Goal: Task Accomplishment & Management: Complete application form

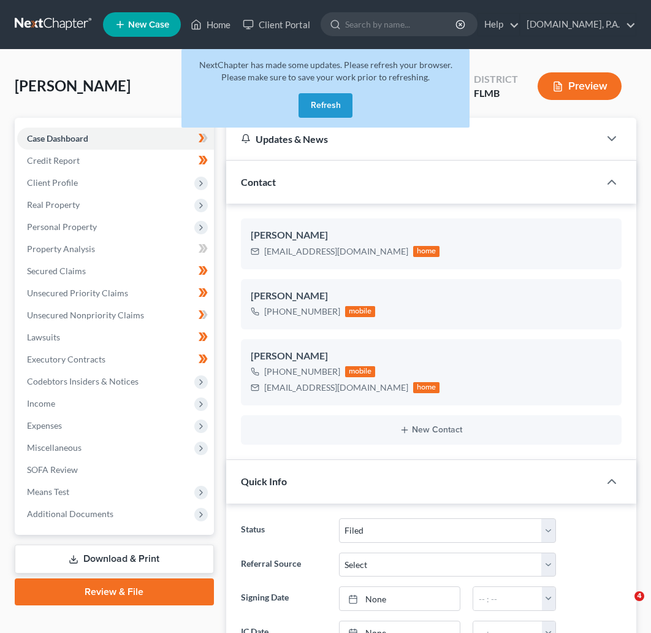
select select "2"
click at [342, 101] on button "Refresh" at bounding box center [326, 105] width 54 height 25
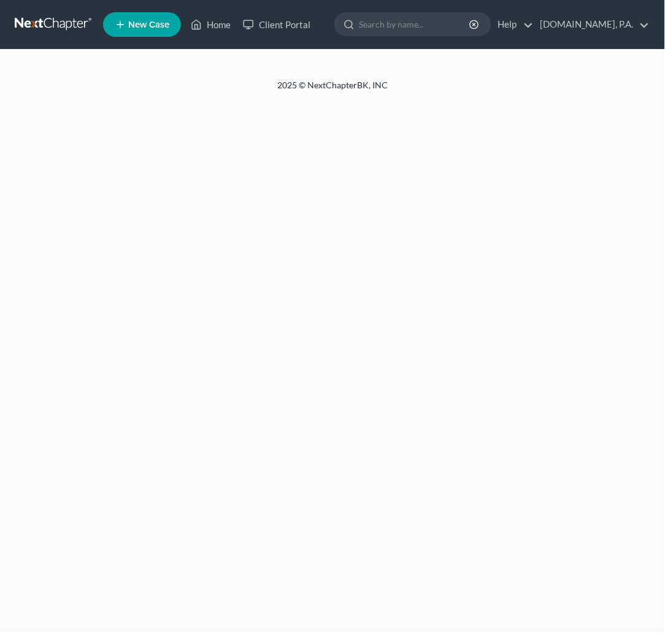
select select "2"
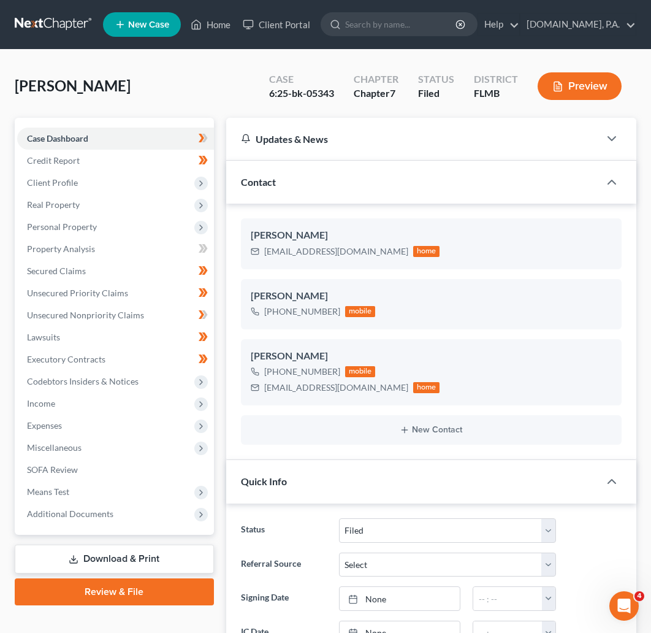
click at [31, 15] on nav "Home New Case Client Portal [DOMAIN_NAME], P.A. [EMAIL_ADDRESS][DOMAIN_NAME] My…" at bounding box center [325, 24] width 651 height 49
click at [47, 21] on link at bounding box center [54, 24] width 78 height 22
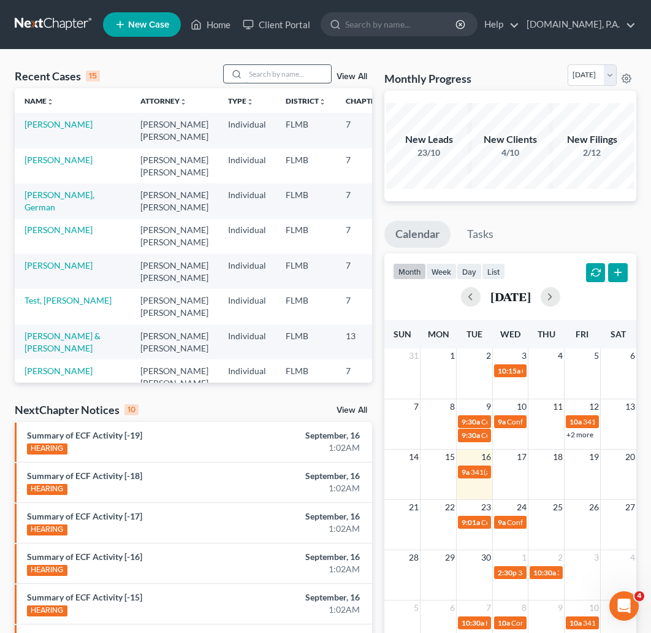
click at [290, 75] on input "search" at bounding box center [288, 74] width 86 height 18
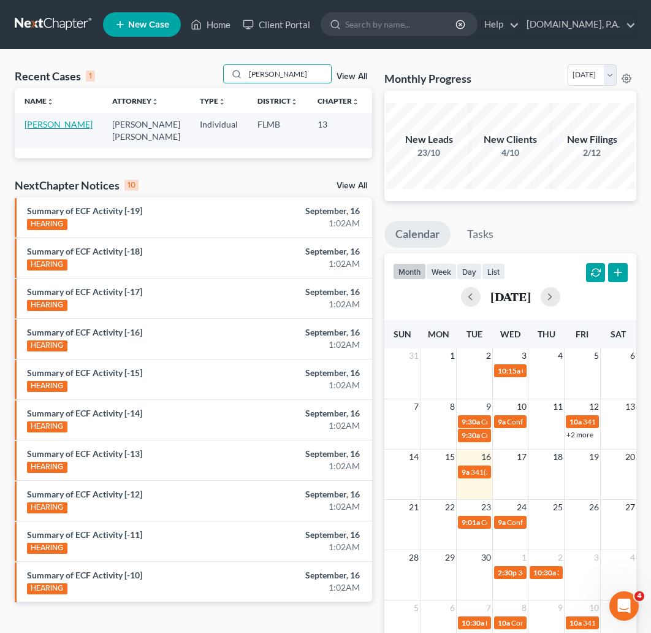
type input "KLUVER"
click at [35, 126] on link "Kluver, Randy" at bounding box center [59, 124] width 68 height 10
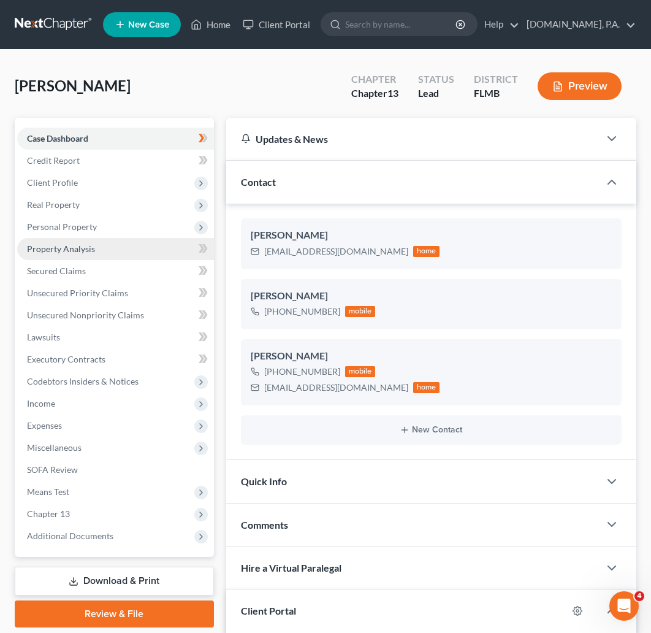
click at [65, 250] on span "Property Analysis" at bounding box center [61, 248] width 68 height 10
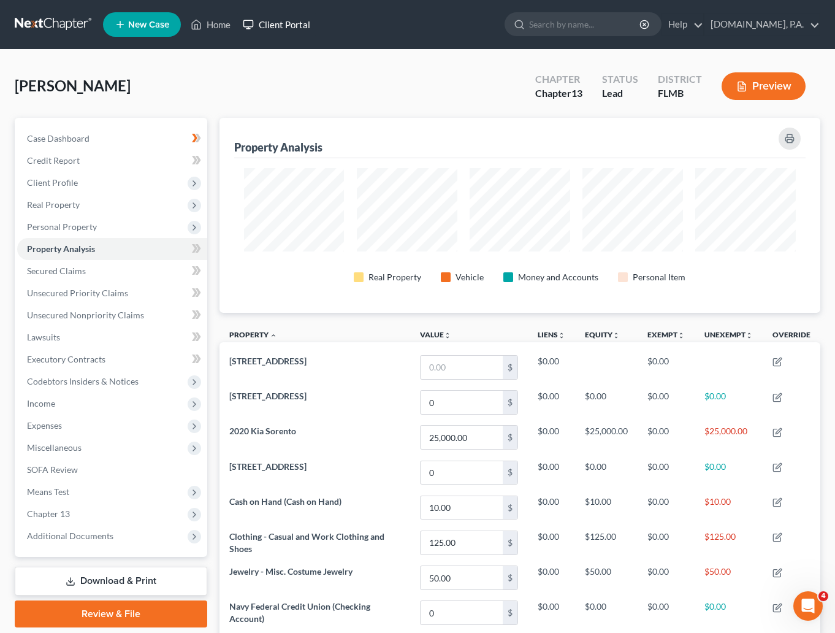
click at [291, 18] on link "Client Portal" at bounding box center [277, 24] width 80 height 22
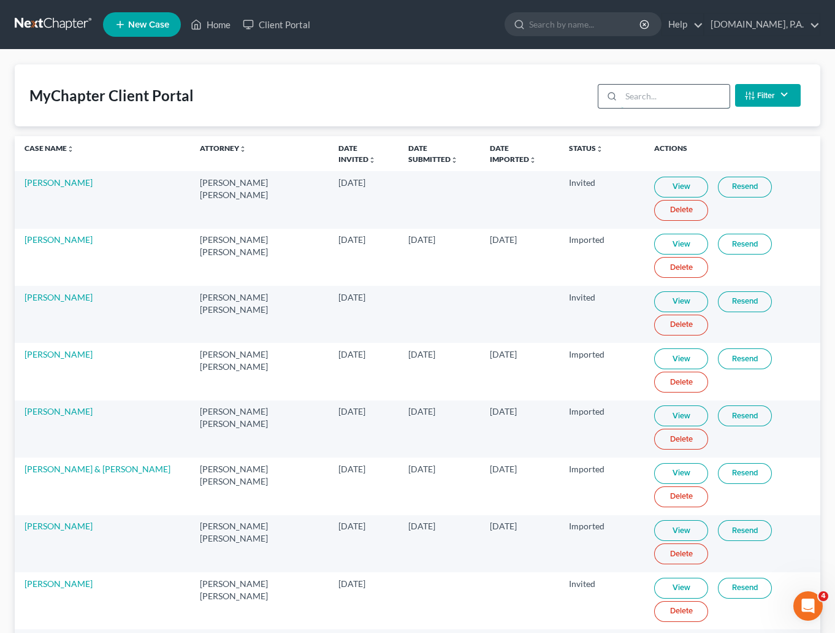
click at [652, 96] on input "search" at bounding box center [675, 96] width 109 height 23
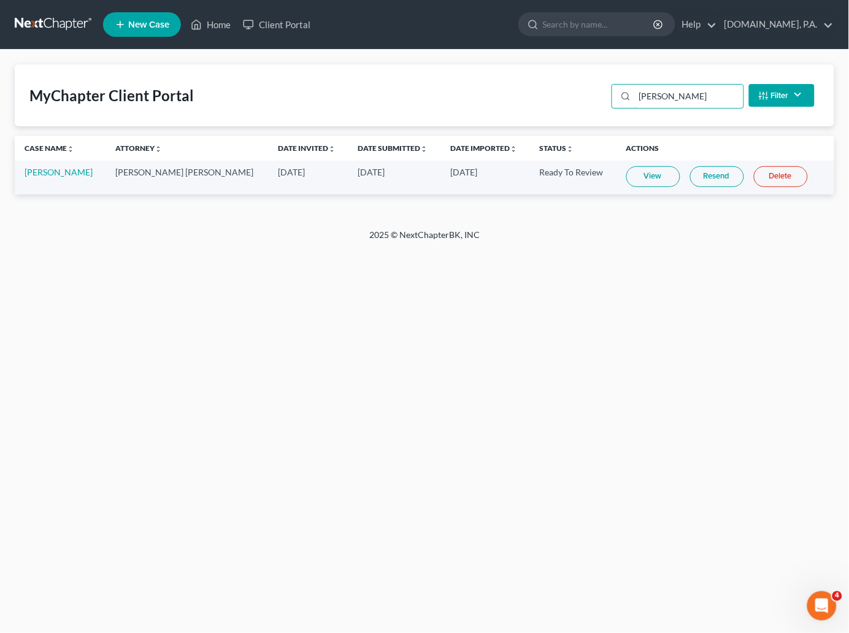
type input "KLUVER"
click at [642, 175] on link "View" at bounding box center [653, 176] width 54 height 21
drag, startPoint x: 408, startPoint y: 167, endPoint x: 457, endPoint y: 182, distance: 52.0
click at [457, 182] on td "Sep 4, 2025" at bounding box center [485, 178] width 90 height 34
click at [447, 305] on div "Home New Case Client Portal Fresh-Start.Law, P.A. xtina@fresh-start.law My Acco…" at bounding box center [424, 316] width 849 height 633
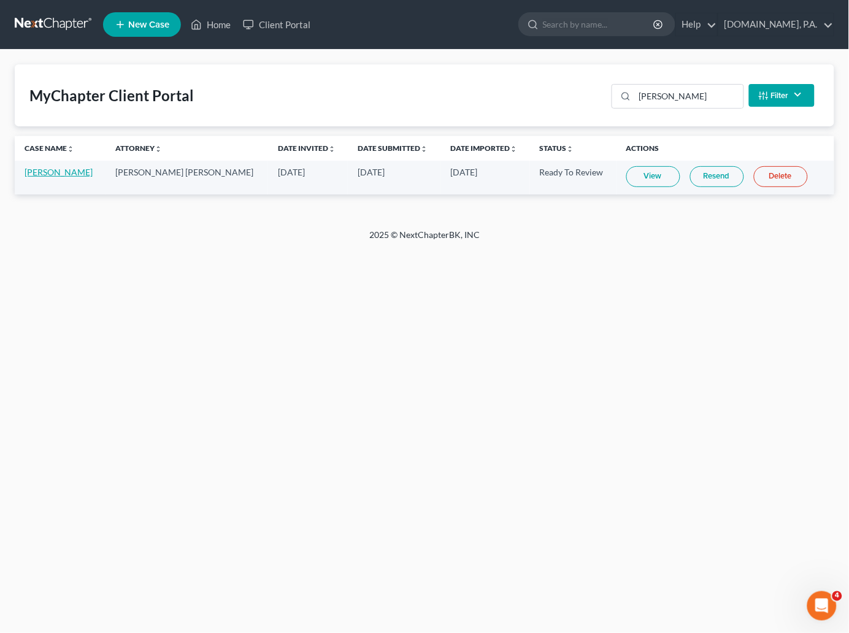
click at [57, 167] on link "Randy Kluver" at bounding box center [59, 172] width 68 height 10
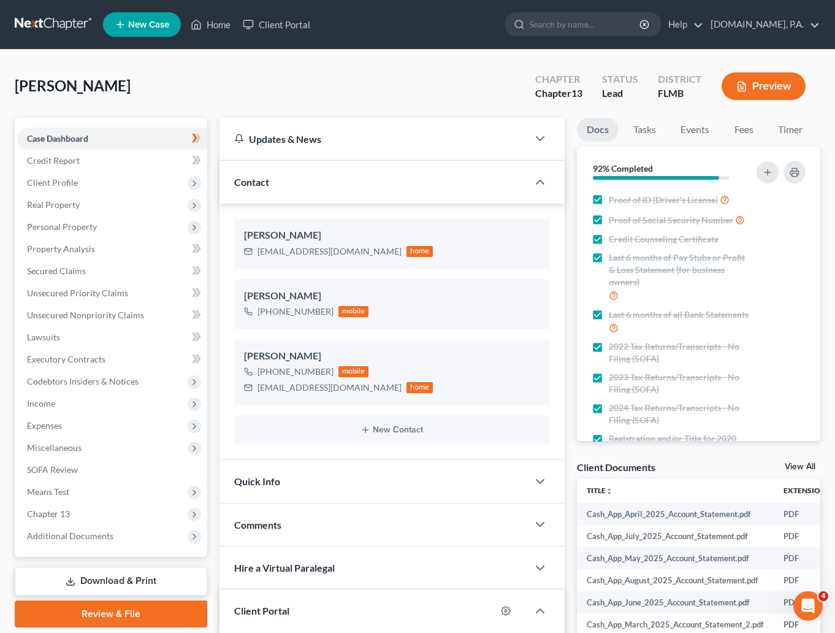
click at [450, 74] on div "Kluver, Randy Upgraded Chapter Chapter 13 Status Lead District FLMB Preview" at bounding box center [418, 90] width 806 height 53
click at [428, 76] on div "Kluver, Randy Upgraded Chapter Chapter 13 Status Lead District FLMB Preview" at bounding box center [418, 90] width 806 height 53
click at [52, 163] on span "Credit Report" at bounding box center [53, 160] width 53 height 10
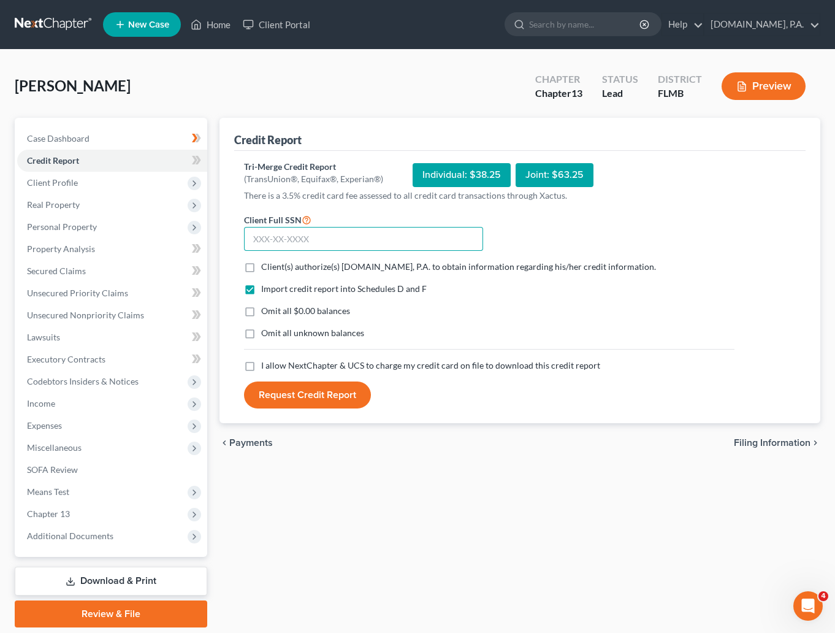
click at [306, 238] on input "text" at bounding box center [363, 239] width 239 height 25
type input "474-70-9496"
click at [261, 271] on label "Client(s) authorize(s) Fresh-Start.Law, P.A. to obtain information regarding hi…" at bounding box center [458, 267] width 395 height 12
click at [266, 269] on input "Client(s) authorize(s) Fresh-Start.Law, P.A. to obtain information regarding hi…" at bounding box center [270, 265] width 8 height 8
checkbox input "true"
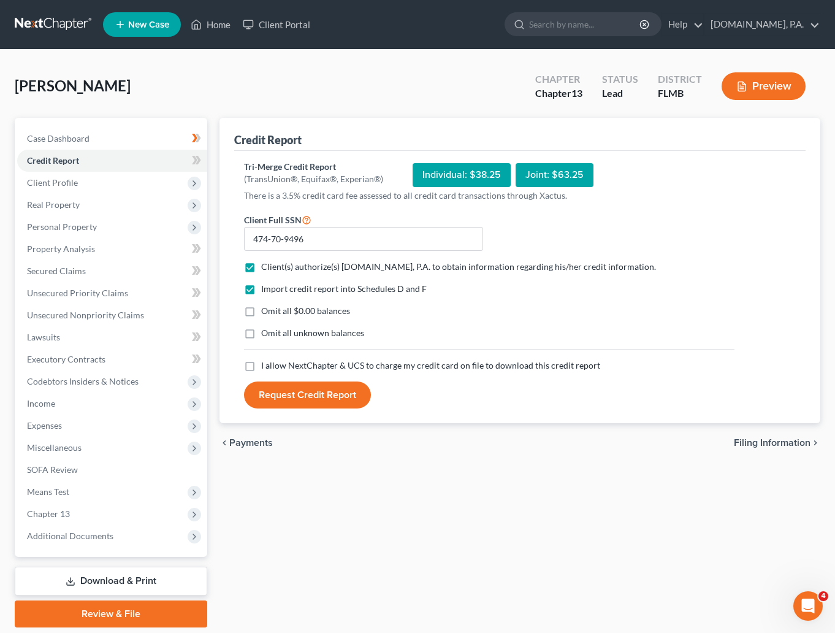
click at [261, 367] on label "I allow NextChapter & UCS to charge my credit card on file to download this cre…" at bounding box center [430, 365] width 339 height 12
click at [266, 367] on input "I allow NextChapter & UCS to charge my credit card on file to download this cre…" at bounding box center [270, 363] width 8 height 8
checkbox input "true"
click at [310, 393] on button "Request Credit Report" at bounding box center [307, 394] width 127 height 27
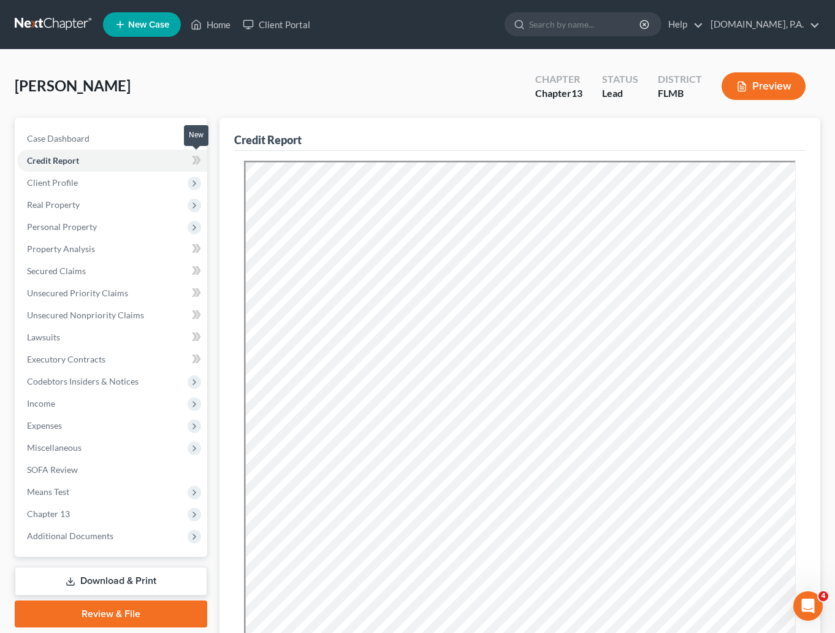
click at [194, 158] on icon at bounding box center [195, 160] width 6 height 9
click at [182, 82] on div "Kluver, Randy Upgraded Chapter Chapter 13 Status Lead District FLMB Preview" at bounding box center [418, 90] width 806 height 53
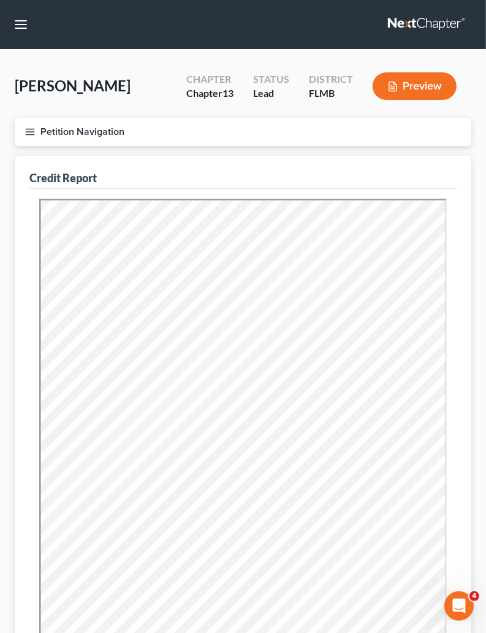
click at [1, 129] on div "Kluver, Randy Upgraded Chapter Chapter 13 Status Lead District FLMB Preview Pet…" at bounding box center [243, 435] width 486 height 771
